Goal: Find specific page/section: Find specific page/section

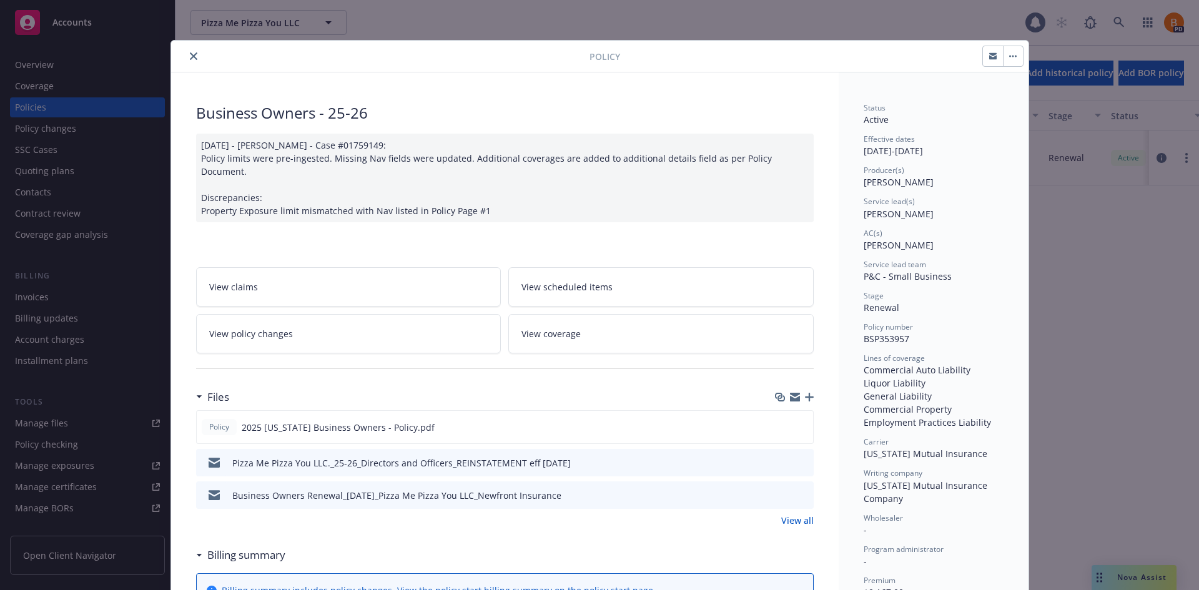
click at [196, 56] on button "close" at bounding box center [193, 56] width 15 height 15
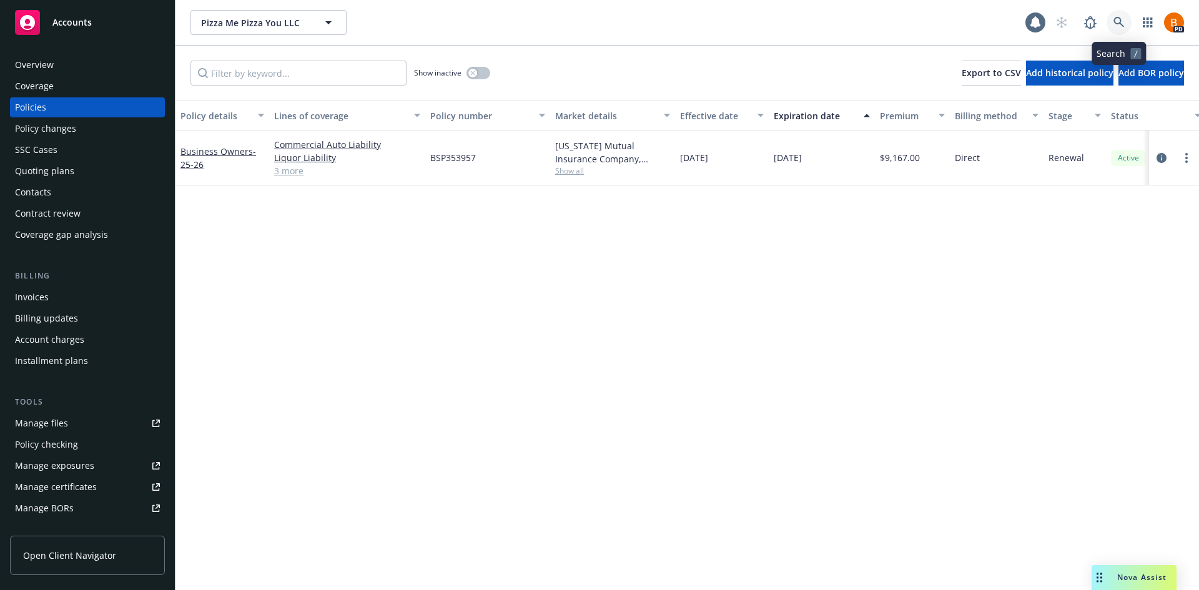
click at [1123, 25] on icon at bounding box center [1119, 22] width 11 height 11
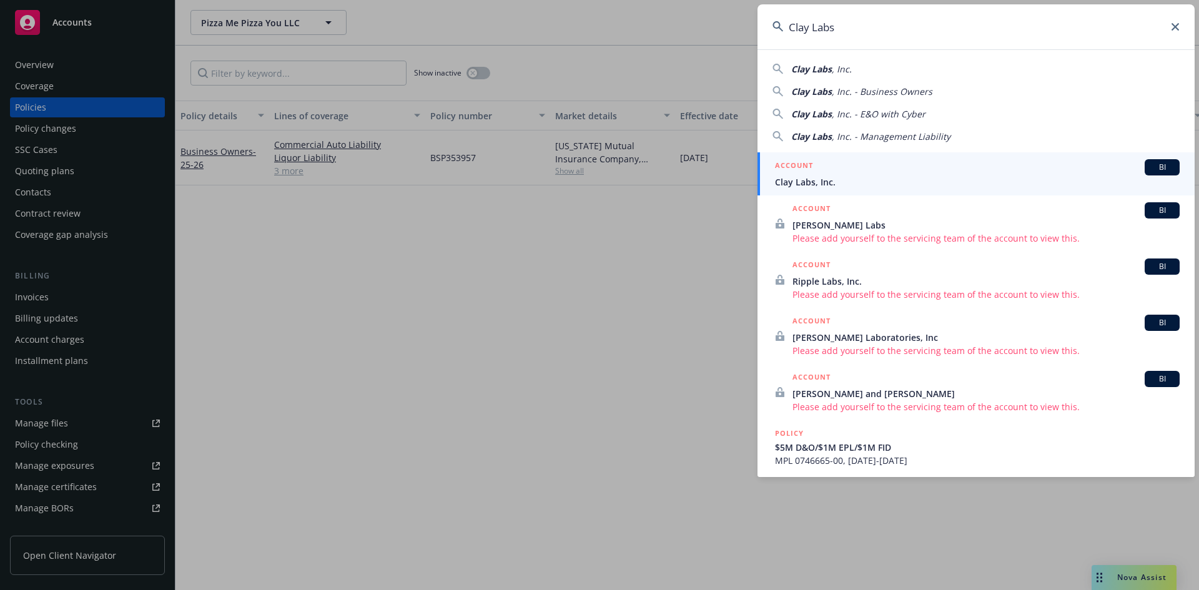
type input "Clay Labs"
click at [833, 176] on span "Clay Labs, Inc." at bounding box center [977, 182] width 405 height 13
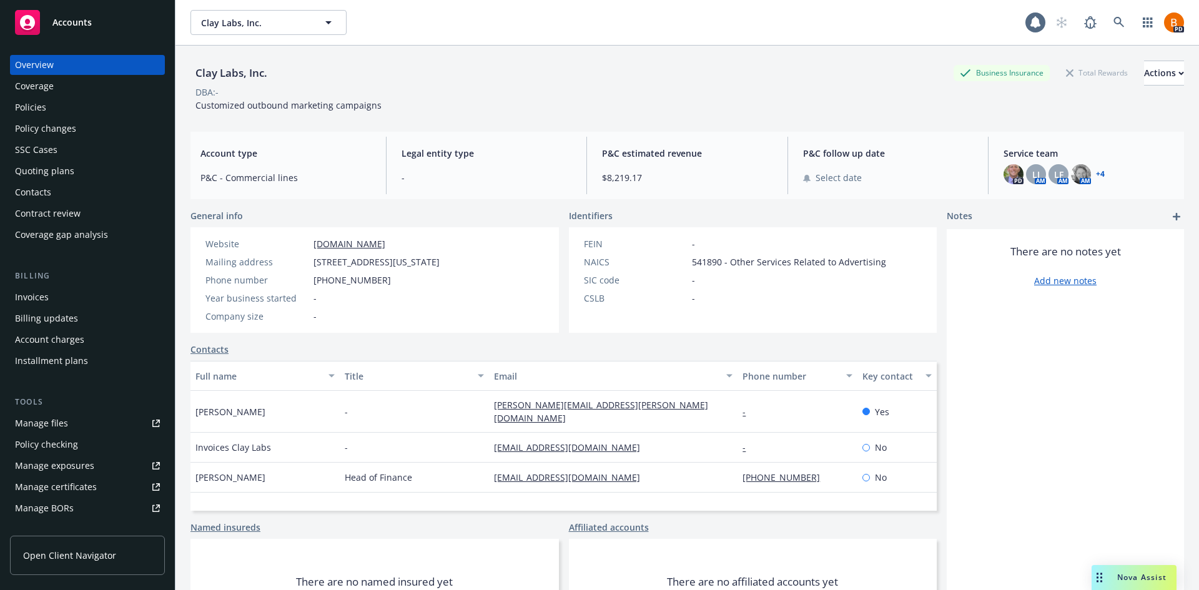
click at [46, 107] on div "Policies" at bounding box center [87, 107] width 145 height 20
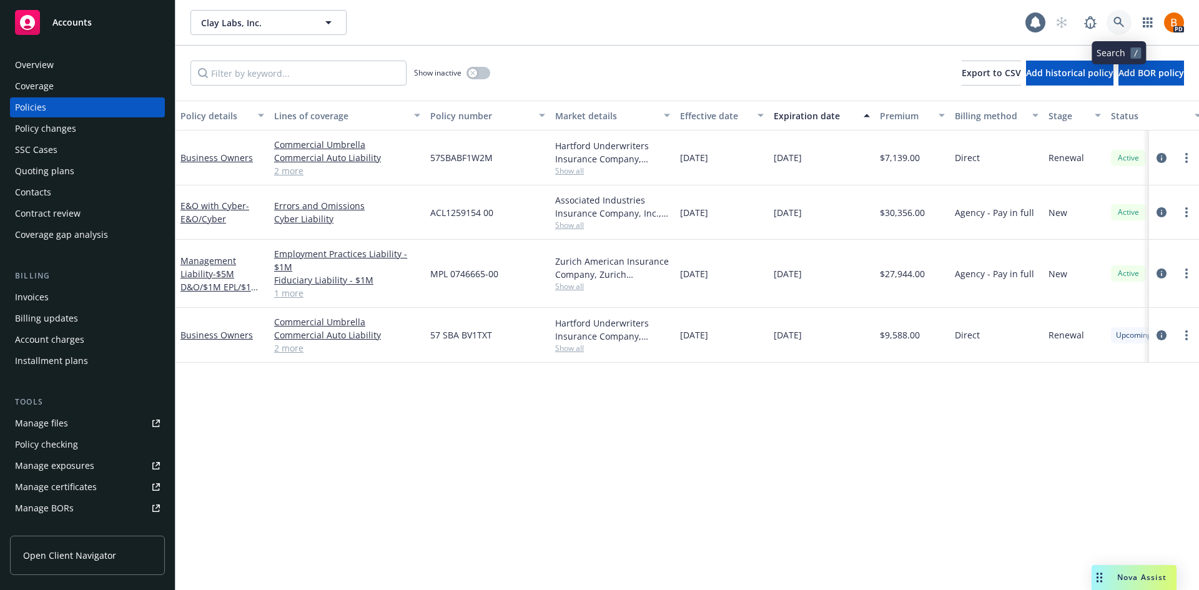
click at [1118, 29] on link at bounding box center [1119, 22] width 25 height 25
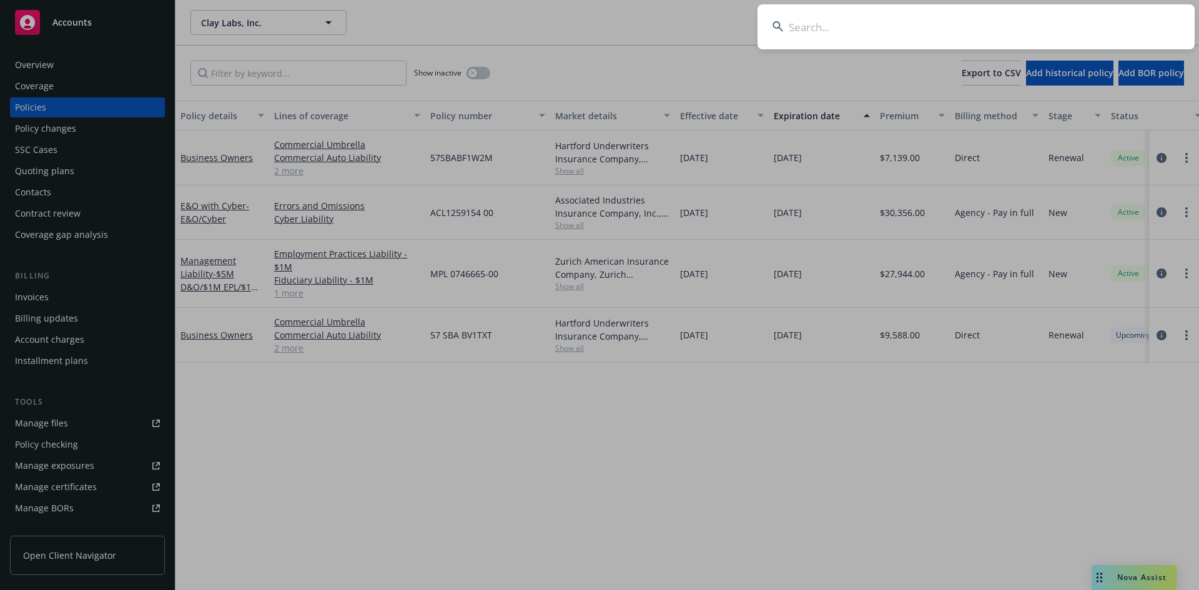
click at [955, 31] on input at bounding box center [976, 26] width 437 height 45
type input "Pizza Me Pizza You"
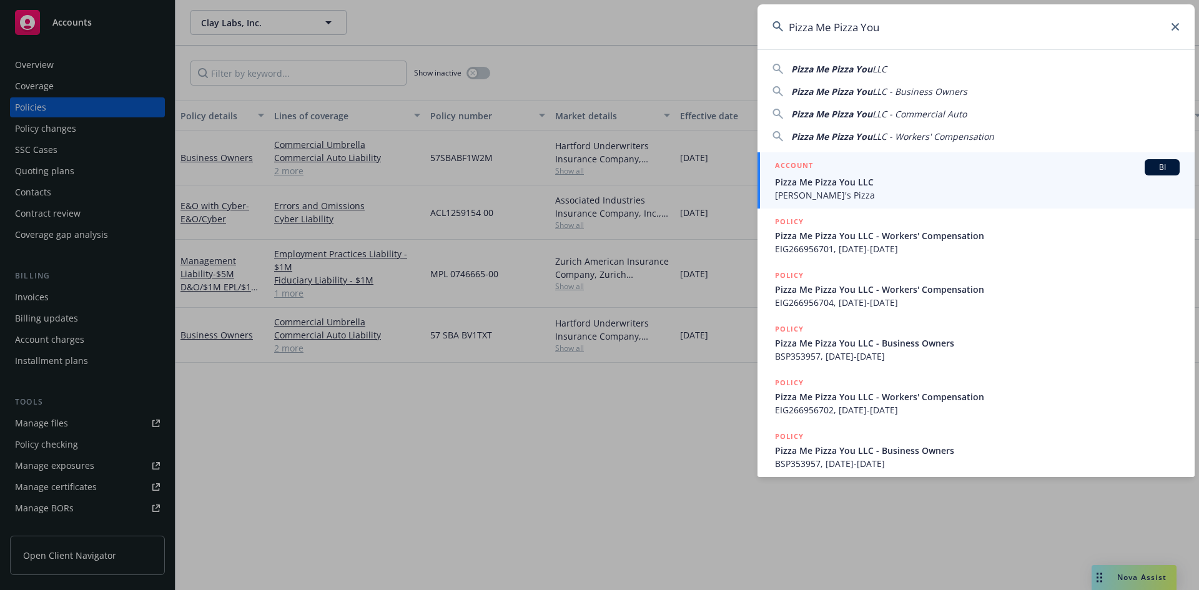
click at [866, 179] on span "Pizza Me Pizza You LLC" at bounding box center [977, 182] width 405 height 13
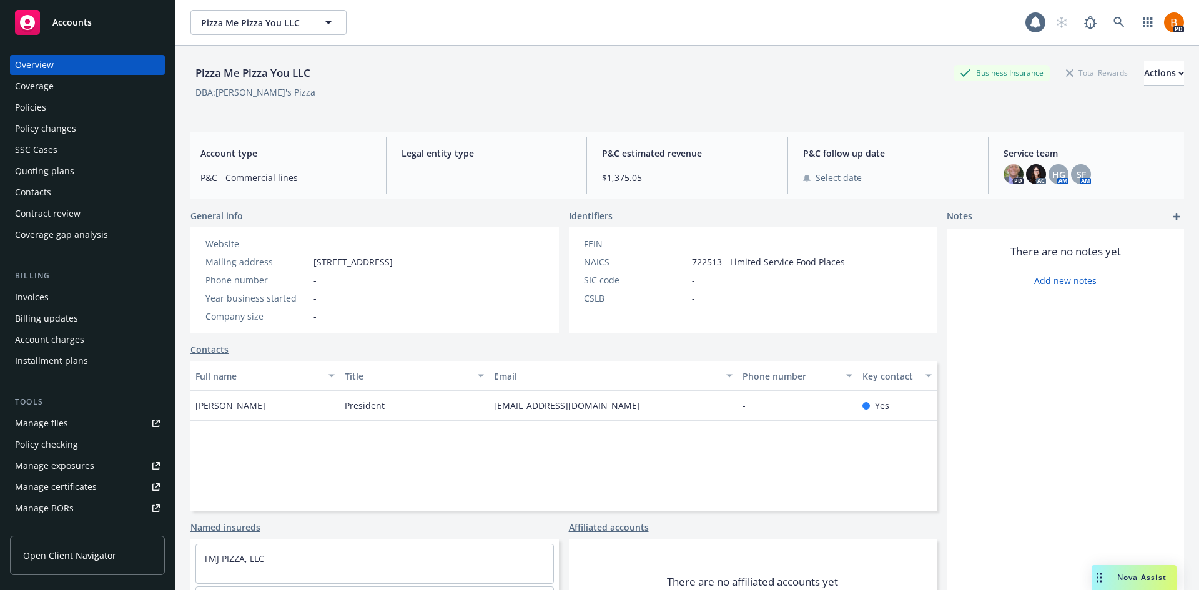
click at [34, 101] on div "Policies" at bounding box center [30, 107] width 31 height 20
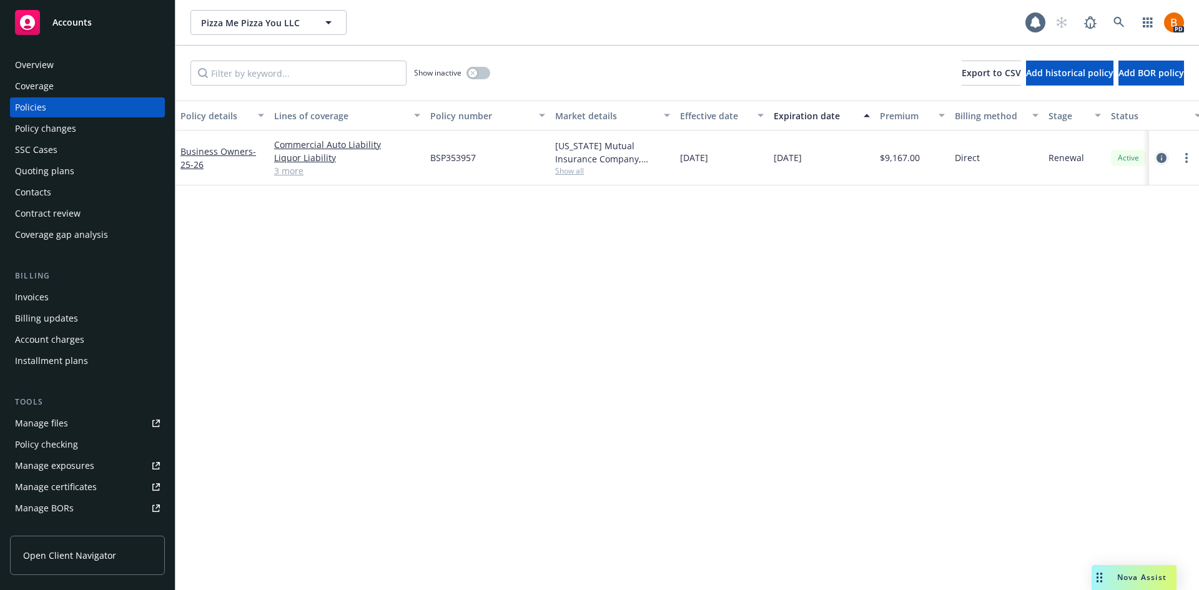
click at [1166, 157] on icon "circleInformation" at bounding box center [1162, 158] width 10 height 10
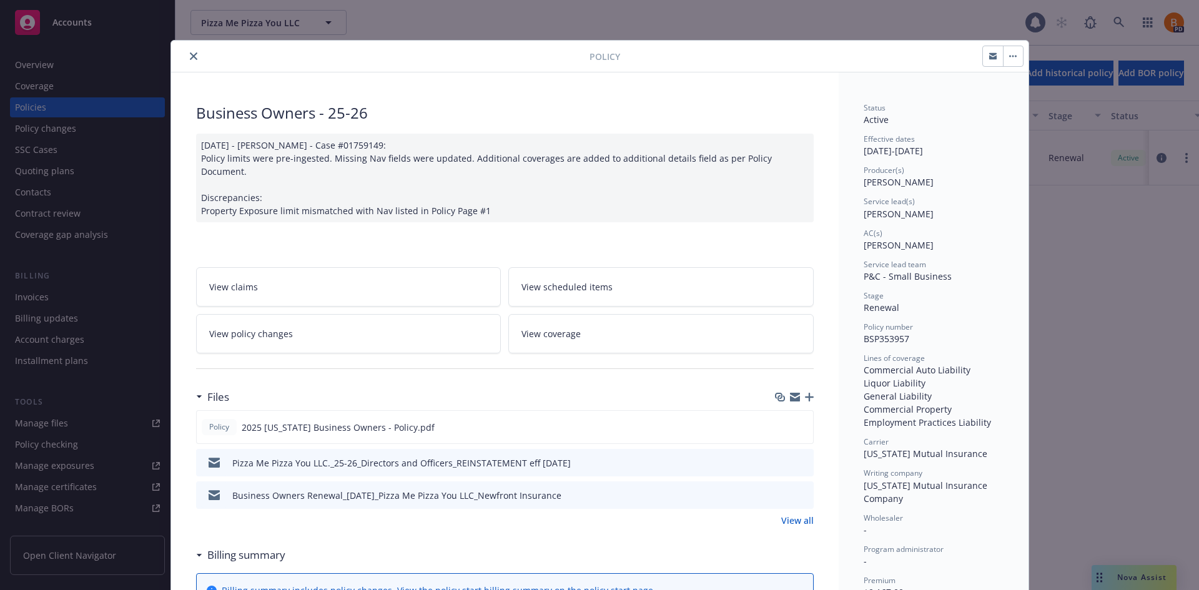
click at [180, 55] on div at bounding box center [383, 56] width 414 height 15
click at [197, 54] on div at bounding box center [383, 56] width 414 height 15
click at [190, 56] on icon "close" at bounding box center [193, 55] width 7 height 7
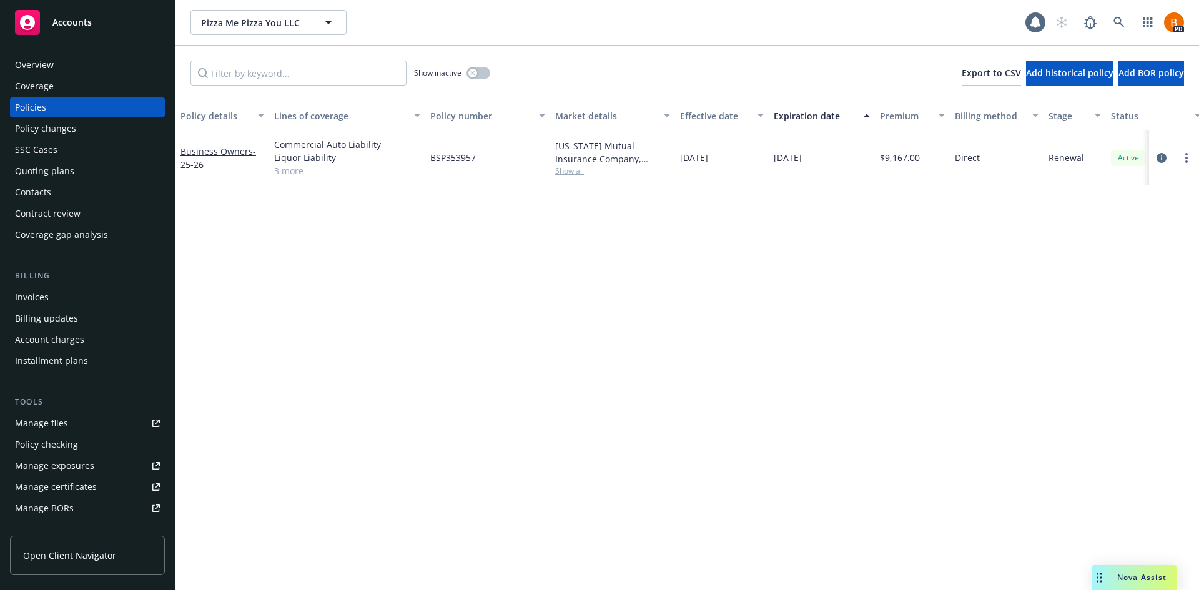
click at [46, 64] on div "Overview" at bounding box center [34, 65] width 39 height 20
